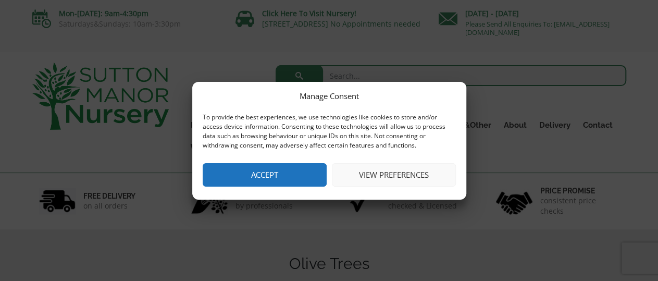
click at [391, 179] on button "View preferences" at bounding box center [394, 174] width 124 height 23
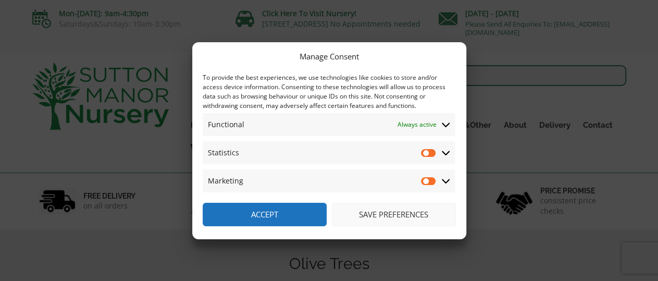
click at [444, 151] on icon at bounding box center [445, 152] width 8 height 9
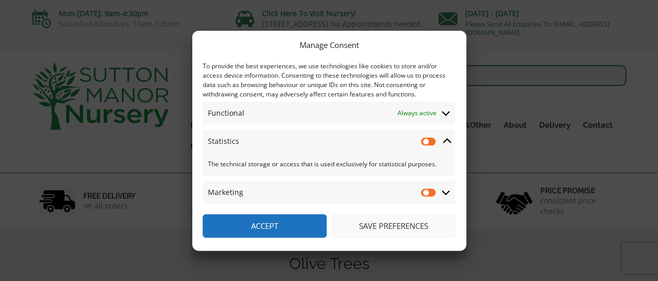
click at [446, 143] on icon at bounding box center [447, 140] width 8 height 9
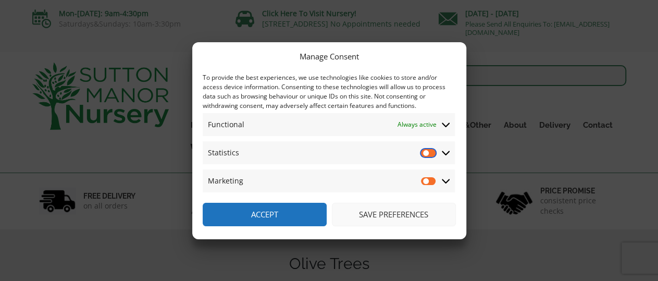
click at [426, 152] on input "Statistics" at bounding box center [429, 152] width 16 height 10
checkbox input "true"
click at [425, 180] on input "Marketing" at bounding box center [429, 180] width 16 height 10
checkbox input "true"
click at [393, 218] on button "Save preferences" at bounding box center [394, 214] width 124 height 23
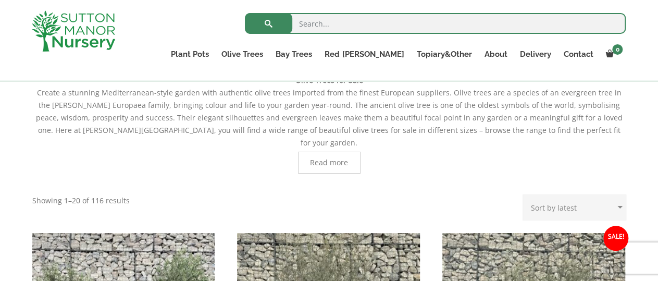
scroll to position [226, 0]
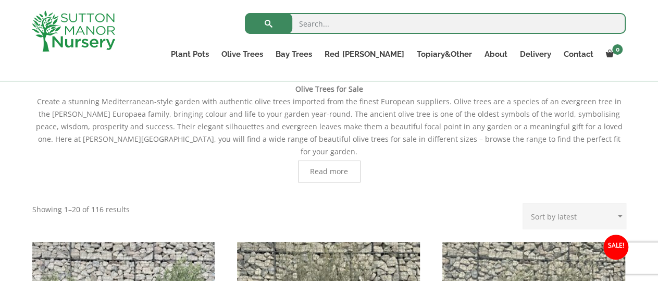
click at [522, 203] on select "Sort by popularity Sort by latest Sort by price: low to high Sort by price: hig…" at bounding box center [574, 216] width 104 height 26
select select "price"
click option "Sort by price: low to high" at bounding box center [0, 0] width 0 height 0
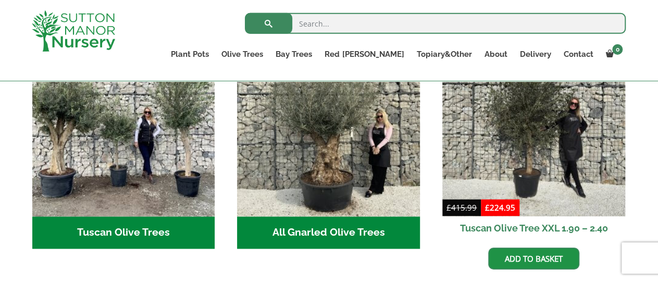
scroll to position [393, 0]
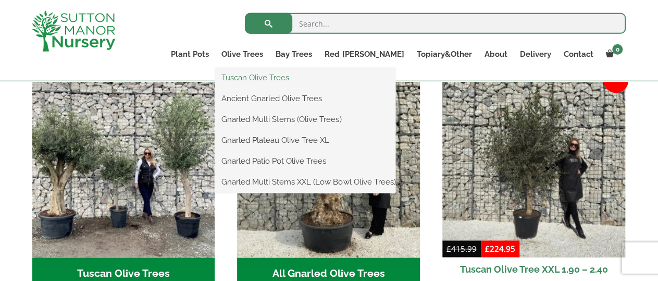
click at [289, 76] on link "Tuscan Olive Trees" at bounding box center [305, 78] width 180 height 16
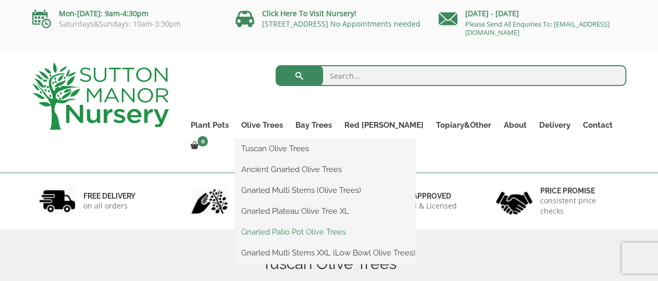
click at [291, 233] on link "Gnarled Patio Pot Olive Trees" at bounding box center [325, 232] width 180 height 16
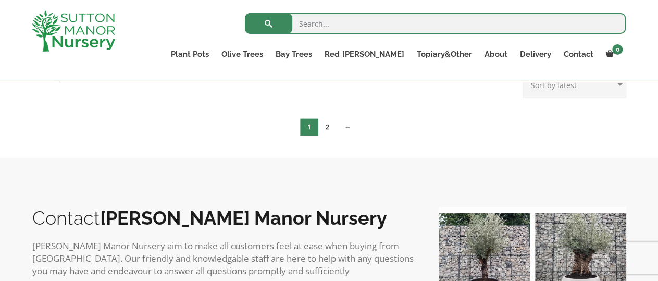
scroll to position [405, 0]
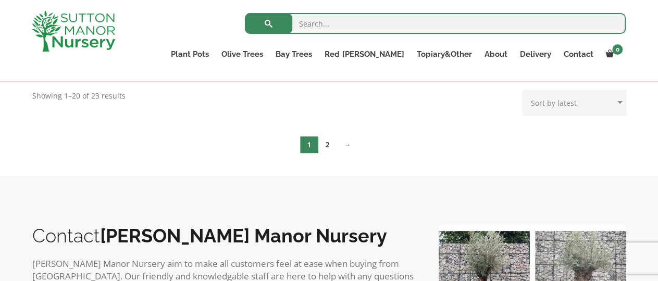
click at [566, 264] on img at bounding box center [580, 276] width 91 height 91
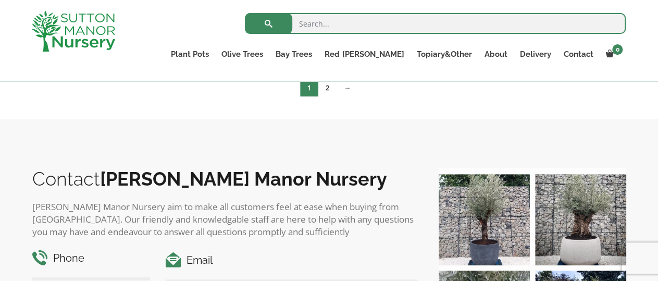
scroll to position [501, 0]
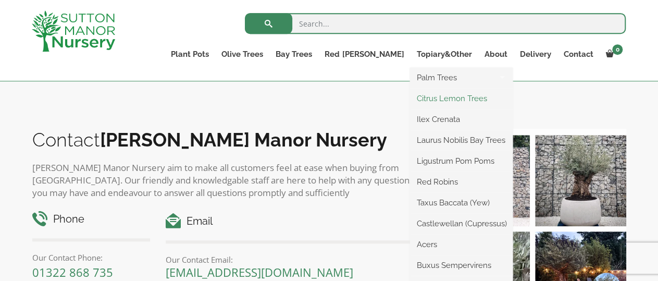
click at [434, 102] on link "Citrus Lemon Trees" at bounding box center [461, 99] width 103 height 16
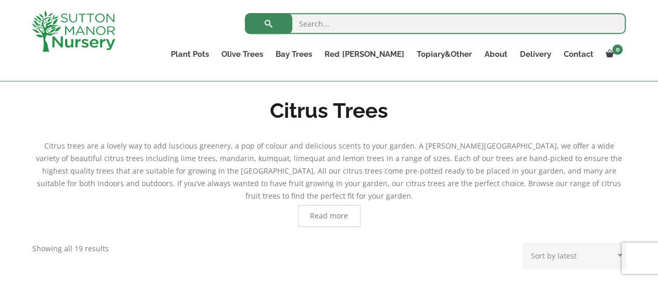
scroll to position [208, 0]
click at [330, 210] on span "Read more" at bounding box center [329, 217] width 62 height 22
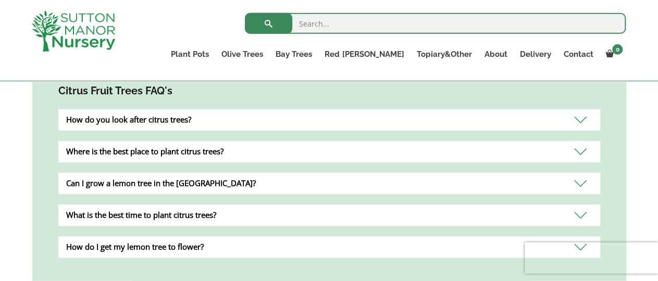
scroll to position [0, 0]
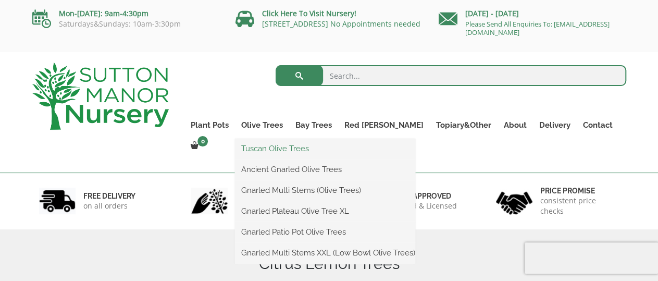
click at [280, 146] on link "Tuscan Olive Trees" at bounding box center [325, 149] width 180 height 16
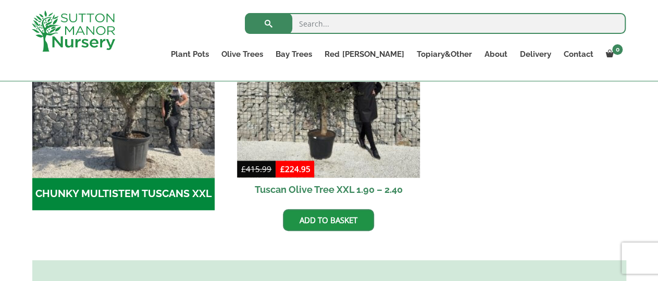
scroll to position [350, 0]
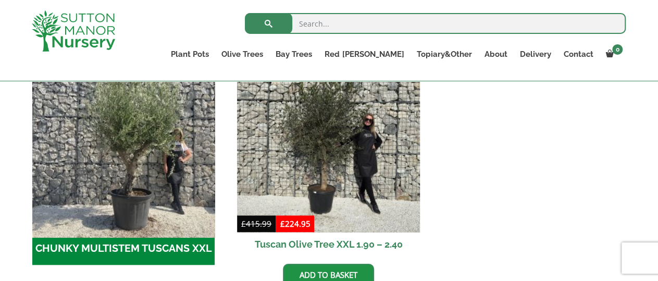
click at [112, 149] on img "Visit product category CHUNKY MULTISTEM TUSCANS XXL" at bounding box center [124, 141] width 192 height 192
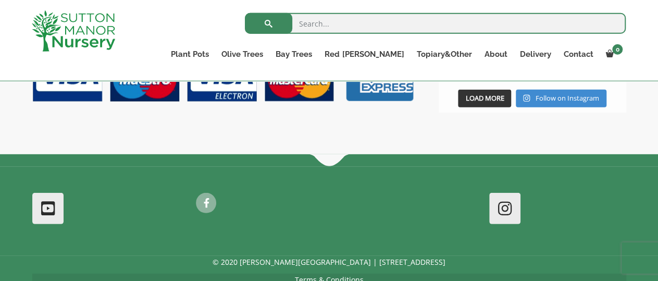
scroll to position [1402, 0]
